Goal: Find specific page/section: Find specific page/section

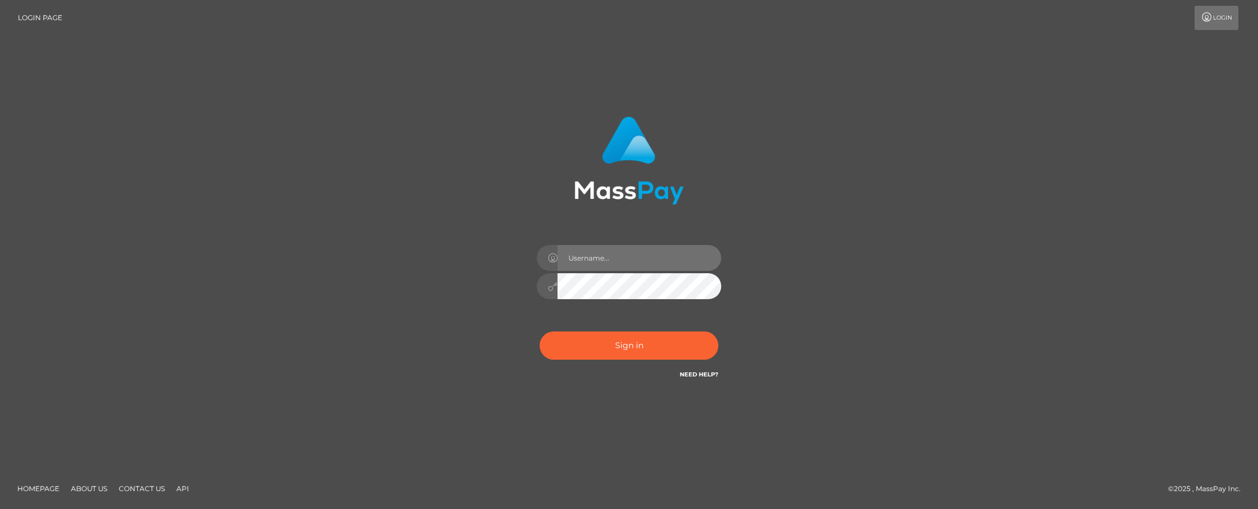
click at [588, 259] on input "text" at bounding box center [639, 258] width 164 height 26
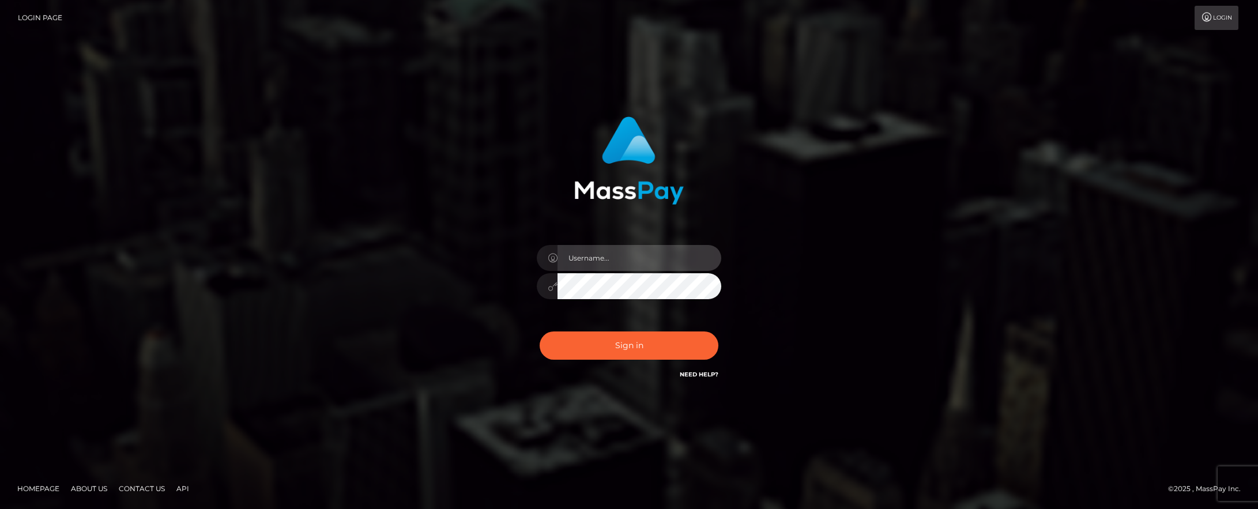
type input "brent.goodwin"
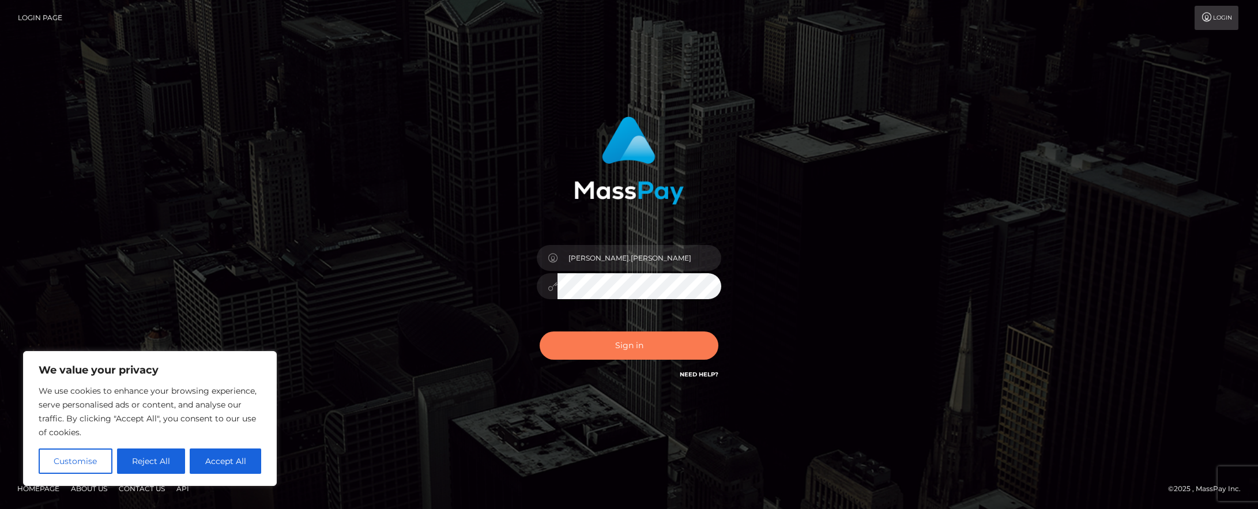
click at [609, 349] on button "Sign in" at bounding box center [628, 345] width 179 height 28
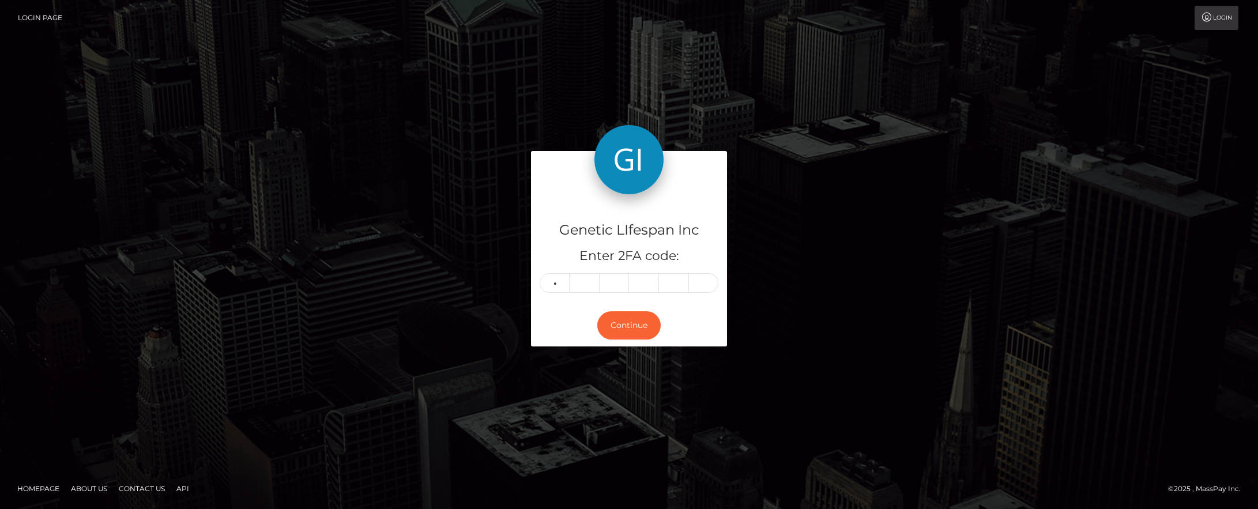
type input "2"
type input "8"
type input "4"
type input "8"
type input "0"
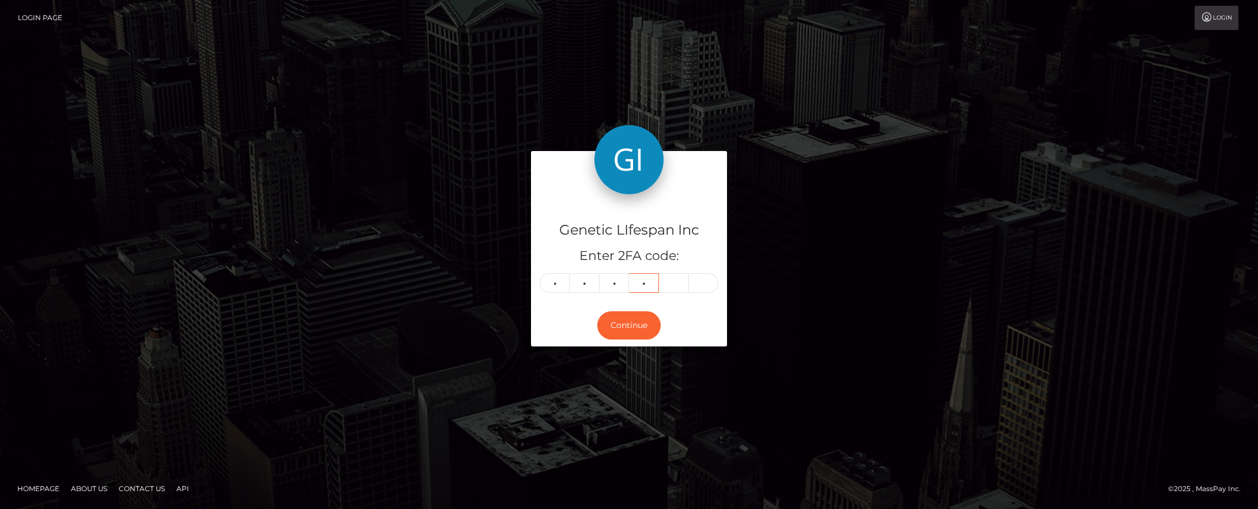
type input "8"
type input "1"
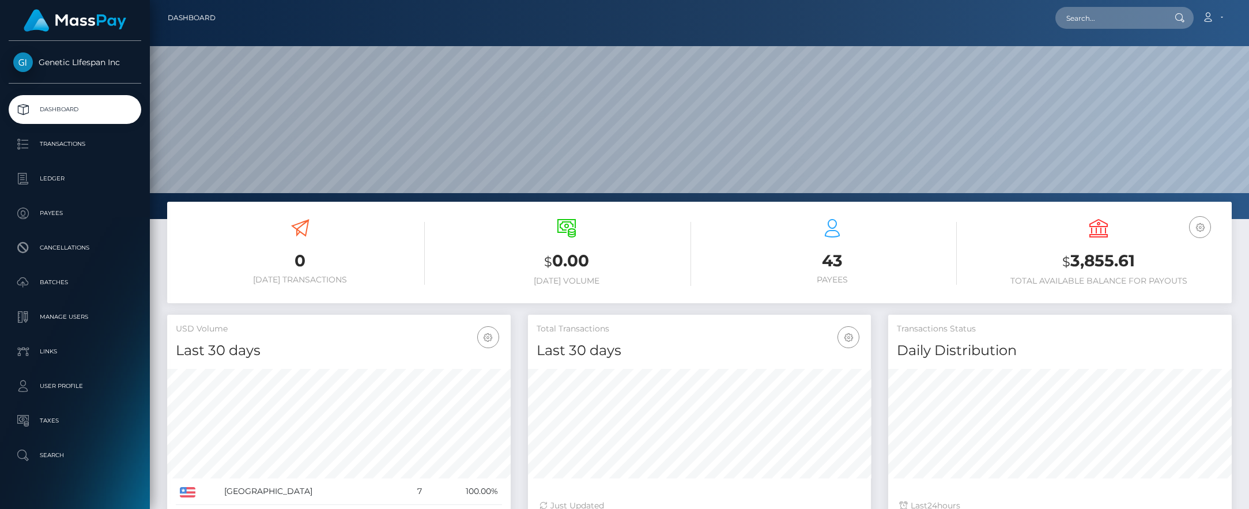
scroll to position [205, 343]
click at [55, 212] on p "Payees" at bounding box center [74, 213] width 123 height 17
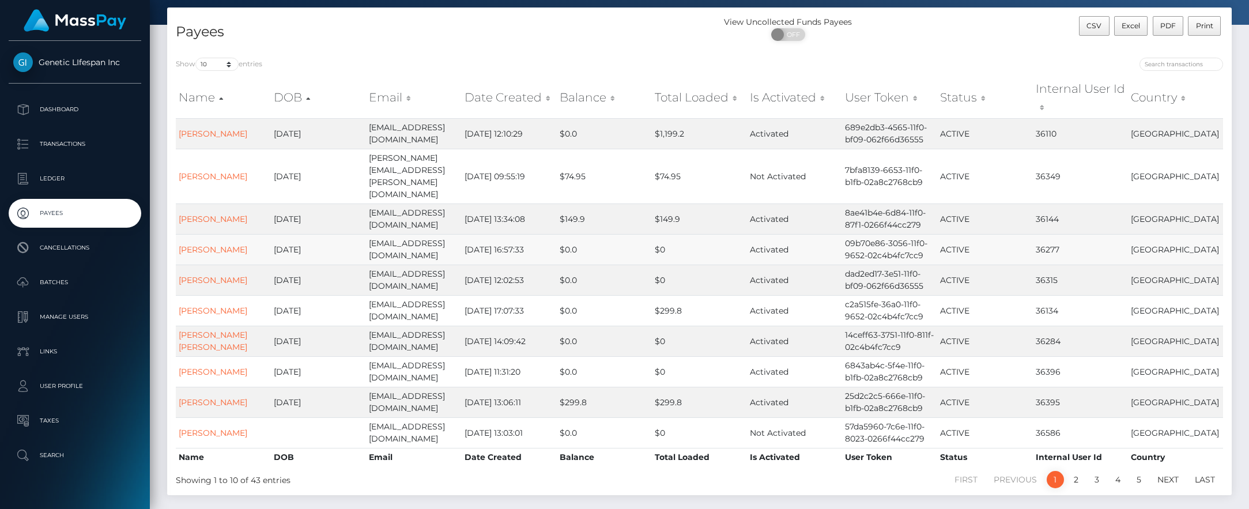
scroll to position [55, 0]
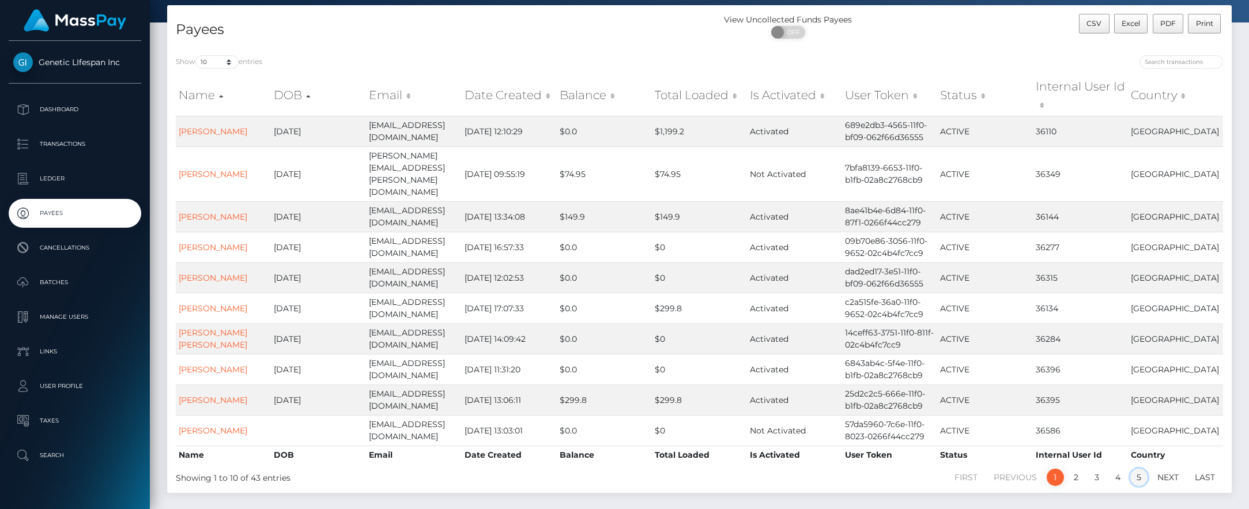
click at [1137, 469] on link "5" at bounding box center [1138, 477] width 17 height 17
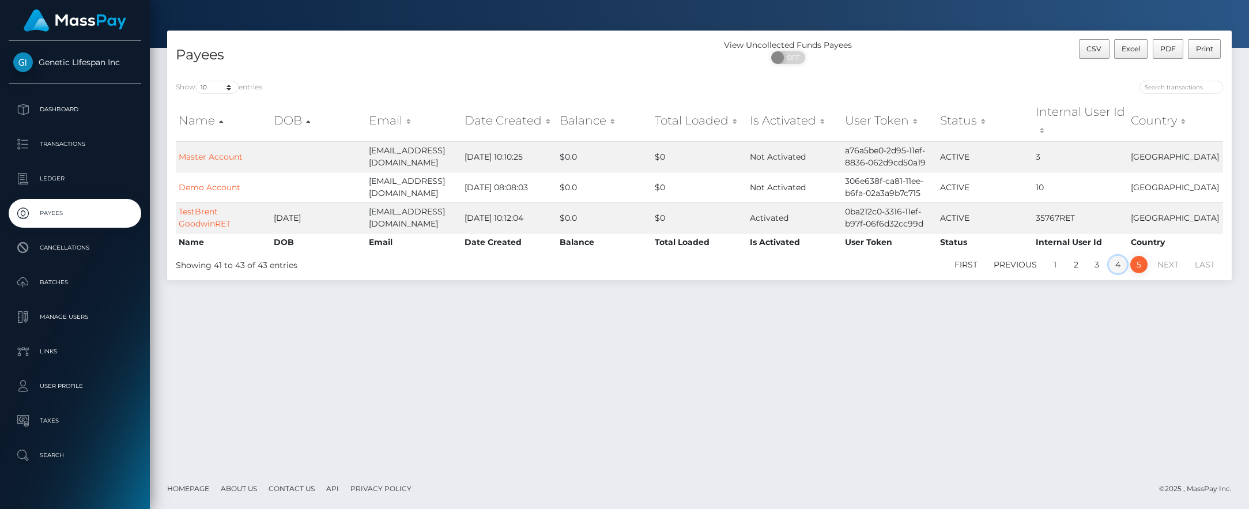
click at [1120, 264] on link "4" at bounding box center [1118, 264] width 18 height 17
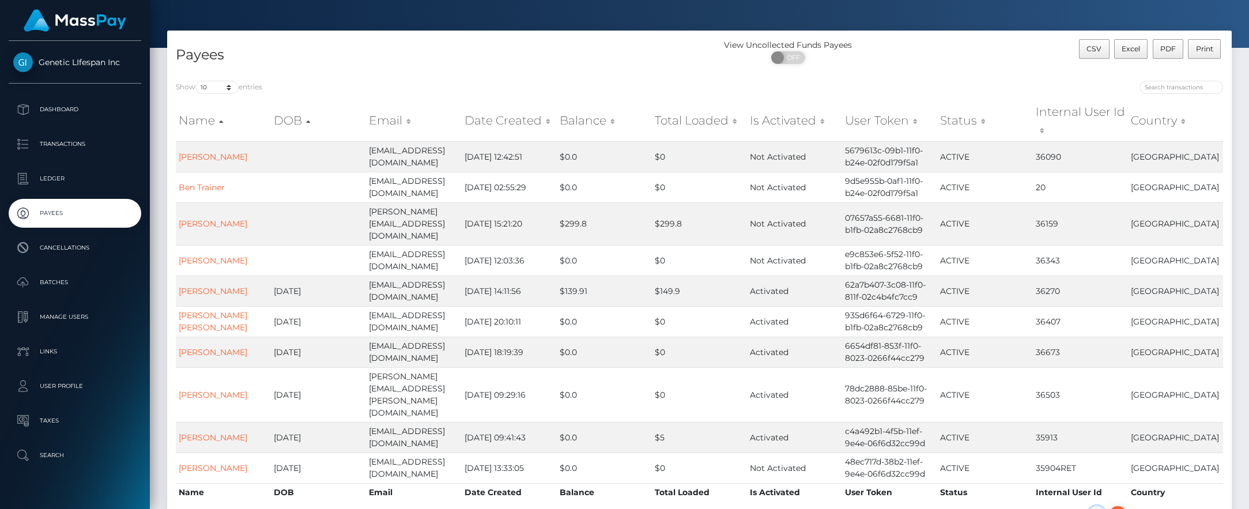
click at [1092, 506] on link "3" at bounding box center [1096, 514] width 17 height 17
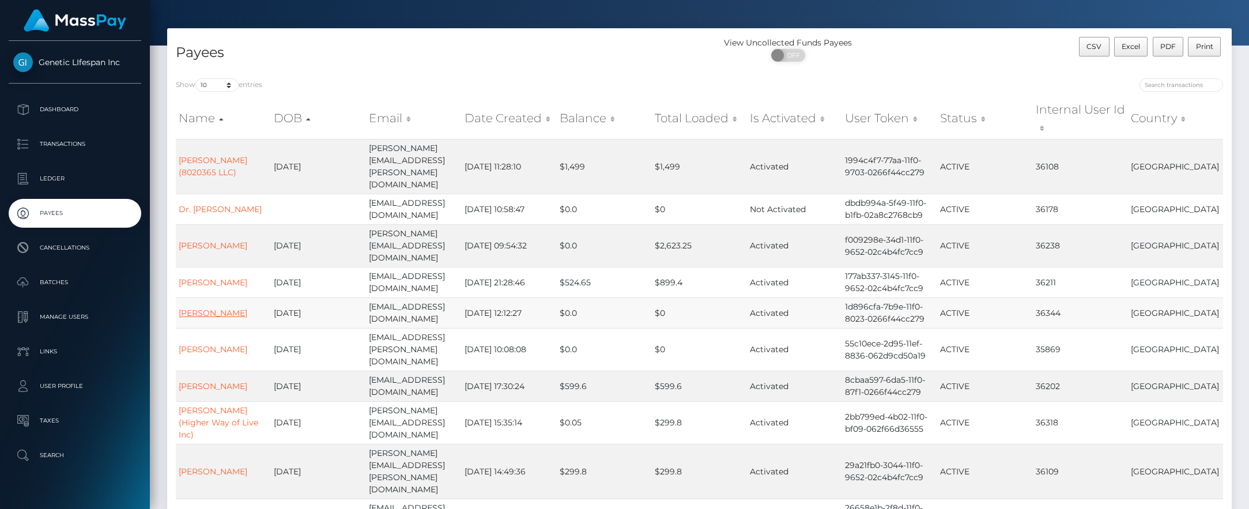
click at [194, 308] on link "STEPHEN JACOBS" at bounding box center [213, 313] width 69 height 10
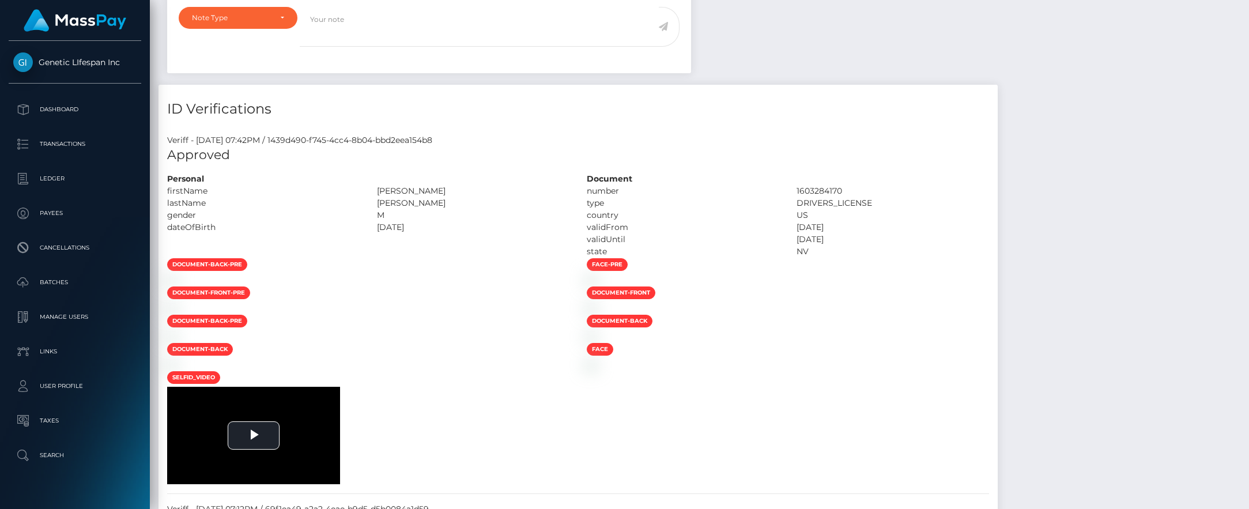
scroll to position [6, 0]
